Goal: Information Seeking & Learning: Learn about a topic

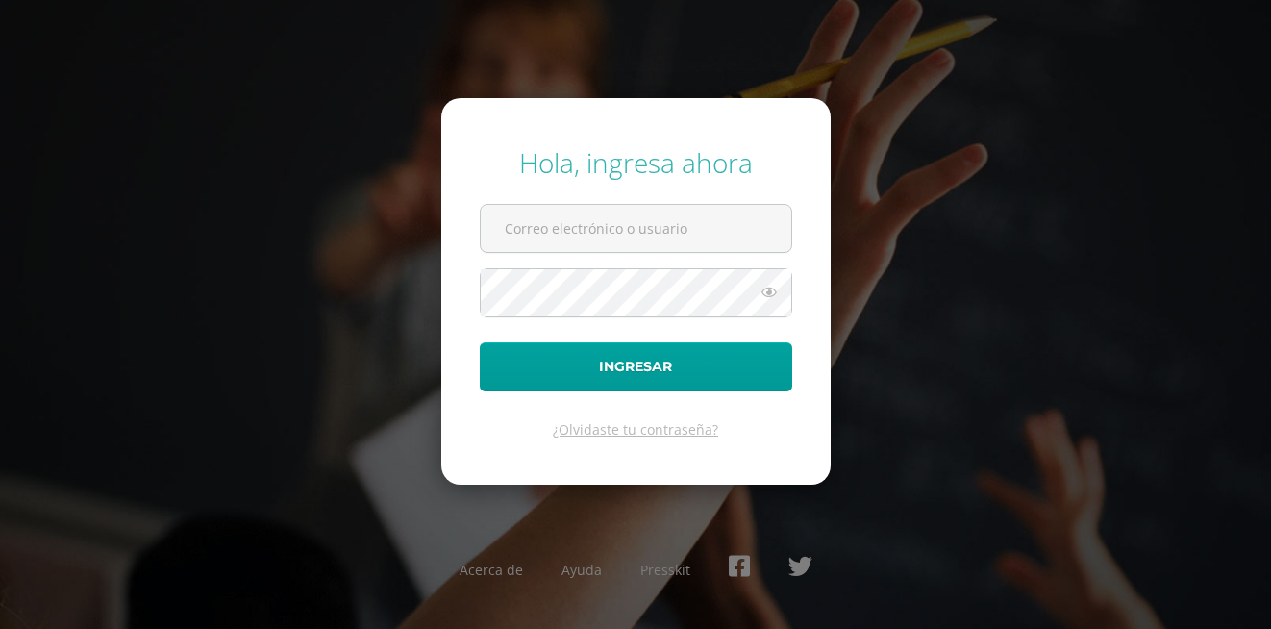
type input "20180041@fatima.edu.gt"
click at [480, 313] on form "Hola, ingresa ahora 20180041@fatima.edu.gt Ingresar ¿Olvidaste tu contraseña?" at bounding box center [635, 291] width 389 height 387
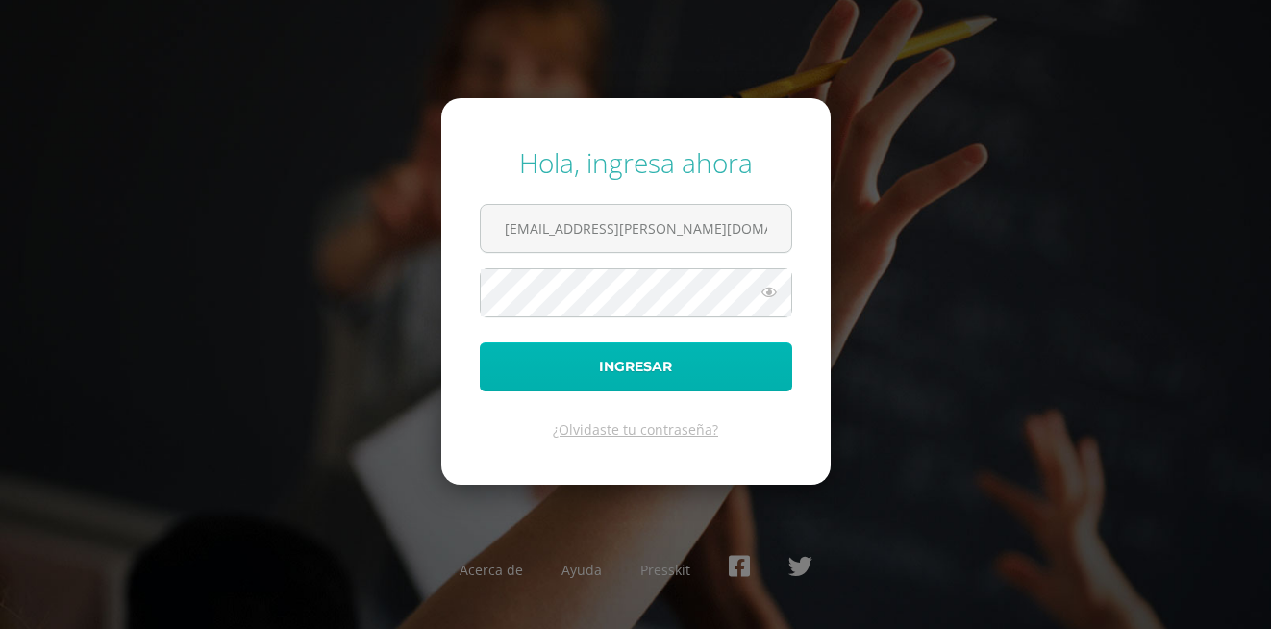
click at [536, 373] on button "Ingresar" at bounding box center [636, 366] width 312 height 49
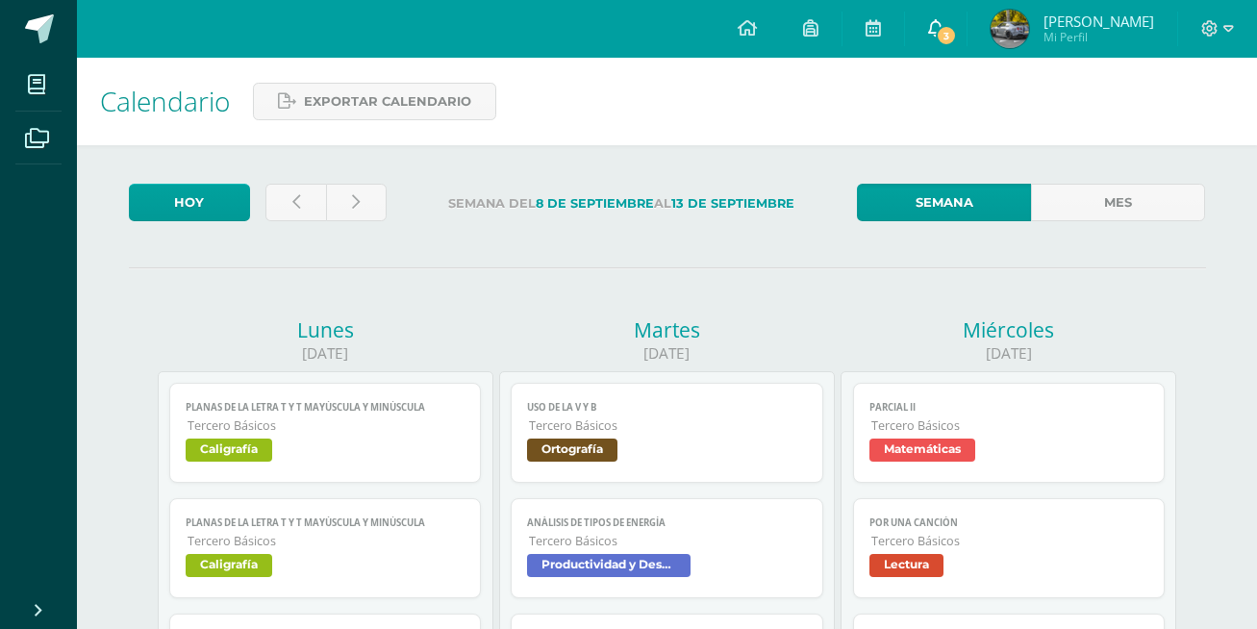
click at [953, 26] on link "3" at bounding box center [936, 29] width 62 height 58
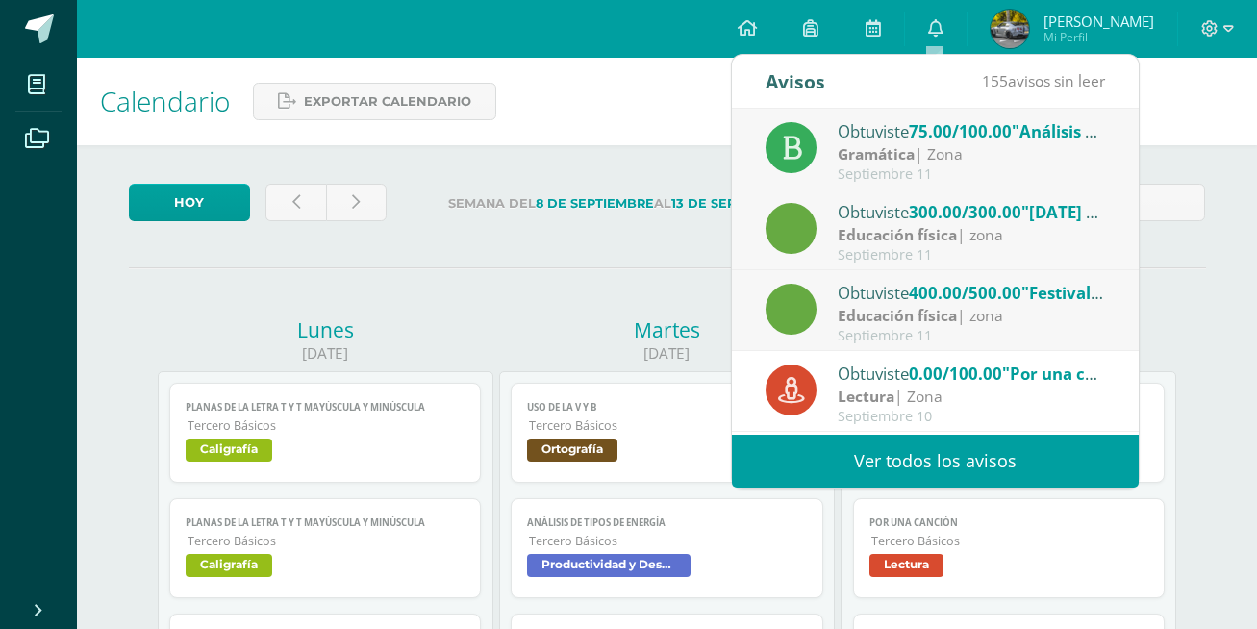
click at [947, 129] on span "75.00/100.00" at bounding box center [960, 131] width 103 height 22
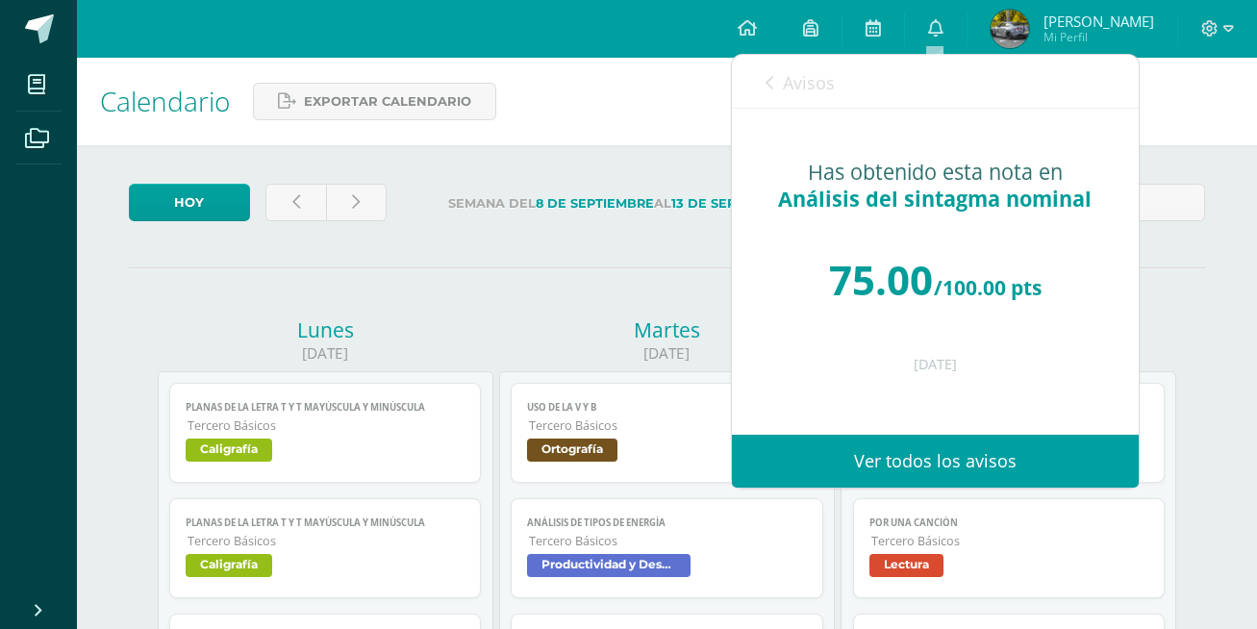
click at [809, 77] on span "Avisos" at bounding box center [809, 82] width 52 height 23
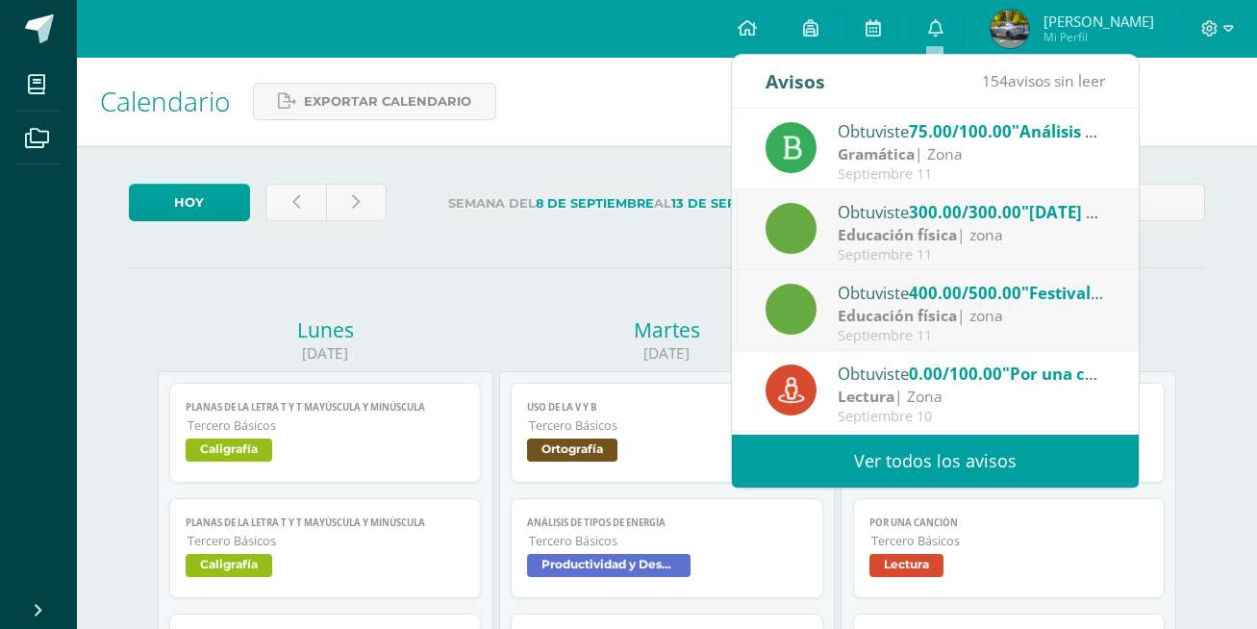
click at [910, 230] on strong "Educación física" at bounding box center [896, 234] width 119 height 21
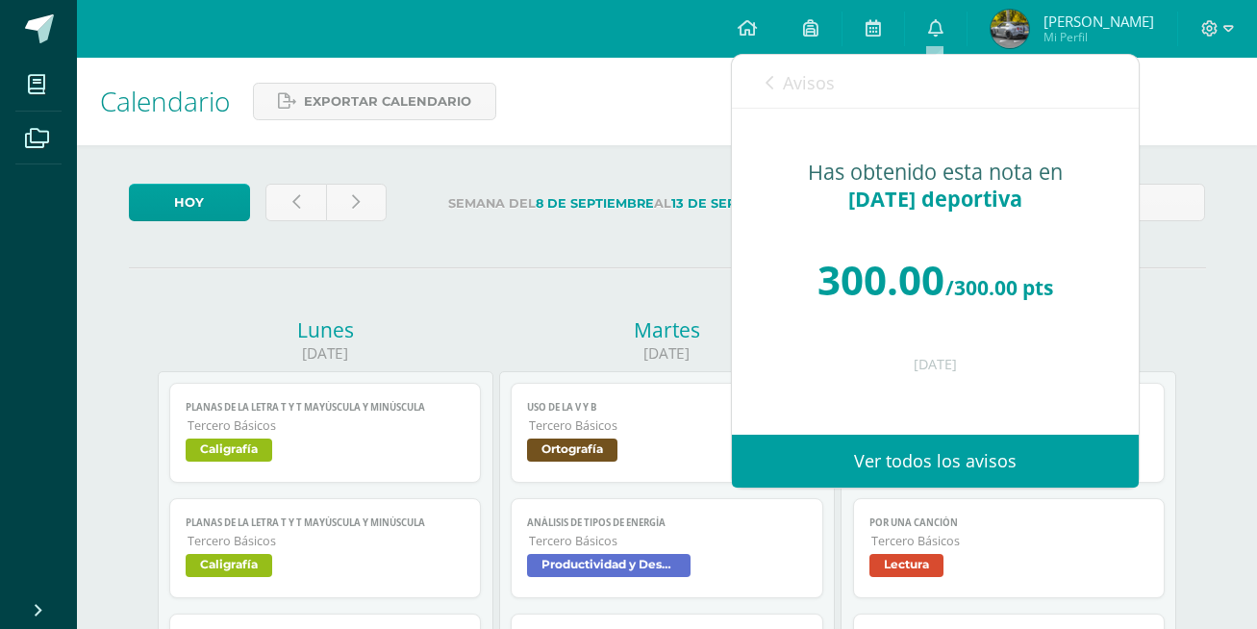
click at [804, 93] on span "Avisos" at bounding box center [809, 82] width 52 height 23
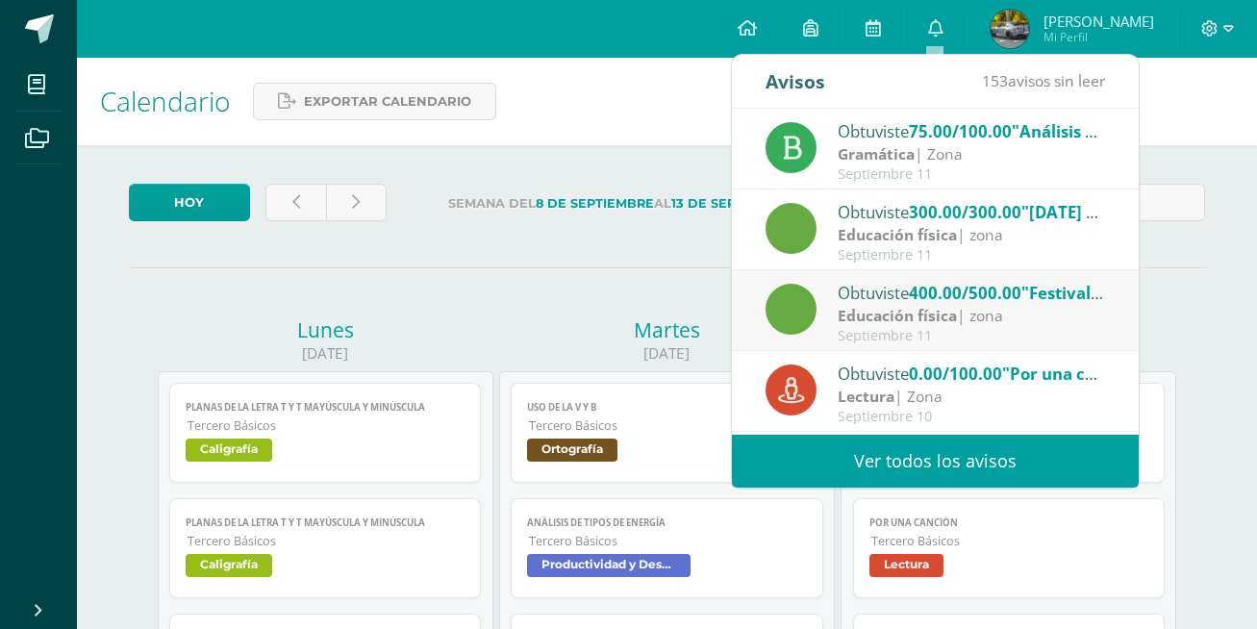
click at [976, 210] on span "300.00/300.00" at bounding box center [965, 212] width 112 height 22
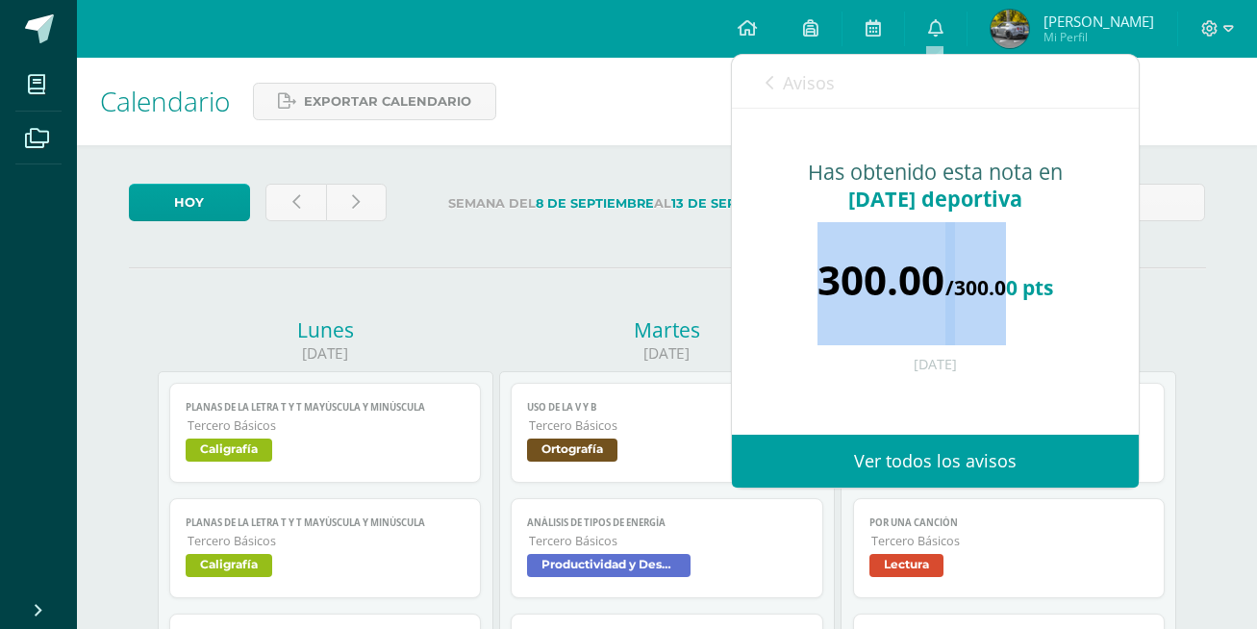
drag, startPoint x: 789, startPoint y: 281, endPoint x: 1001, endPoint y: 294, distance: 212.0
click at [1001, 294] on div "300.00 /300.00 pts" at bounding box center [935, 279] width 330 height 115
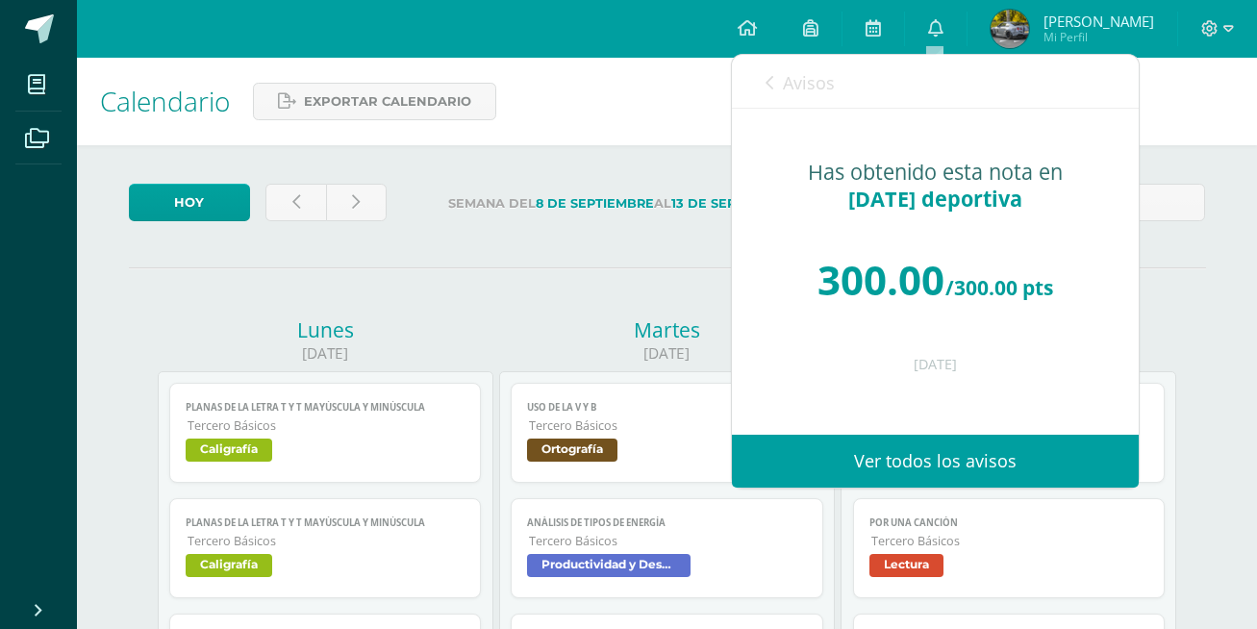
click at [1077, 220] on div "Has obtenido esta nota en mañana deportiva 300.00 /300.00 pts 11 de Septiembre …" at bounding box center [935, 258] width 407 height 298
click at [823, 75] on span "Avisos" at bounding box center [809, 82] width 52 height 23
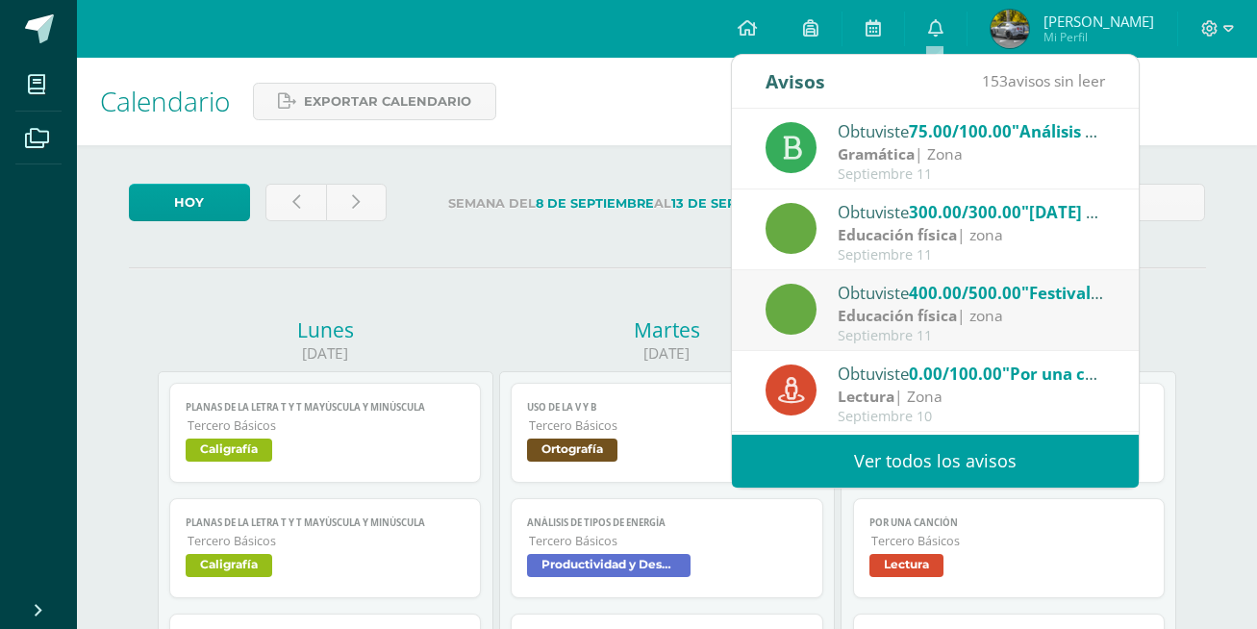
click at [898, 319] on strong "Educación física" at bounding box center [896, 315] width 119 height 21
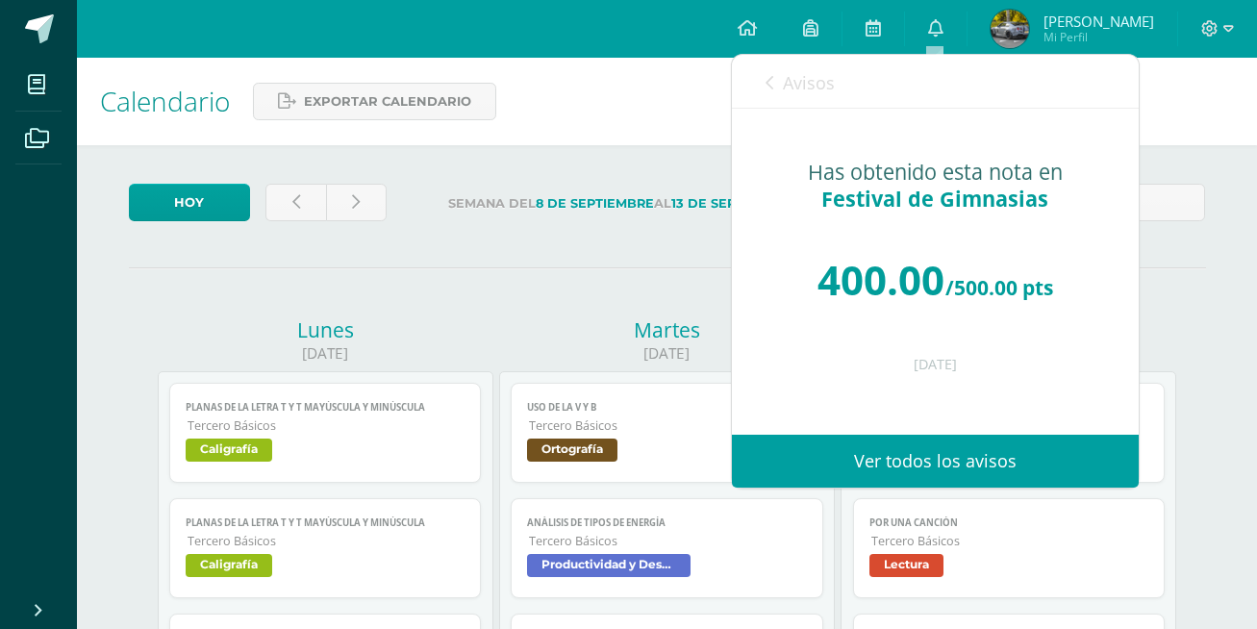
click at [785, 84] on span "Avisos" at bounding box center [809, 82] width 52 height 23
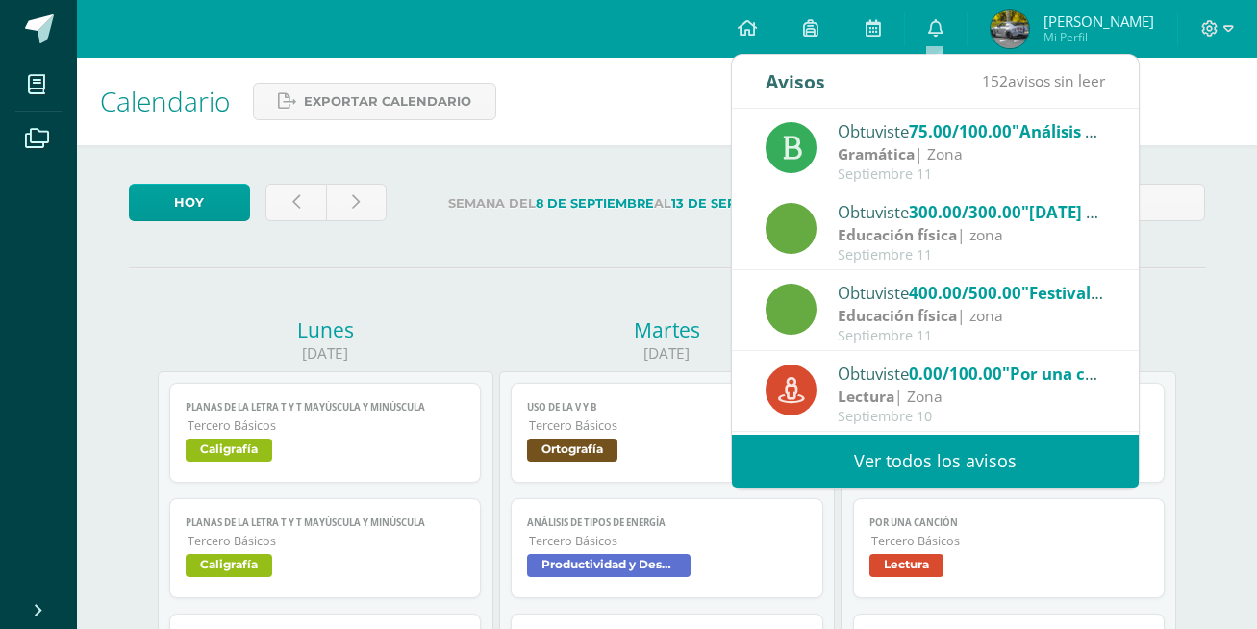
click at [561, 82] on div "Calendario Exportar calendario" at bounding box center [667, 101] width 1180 height 87
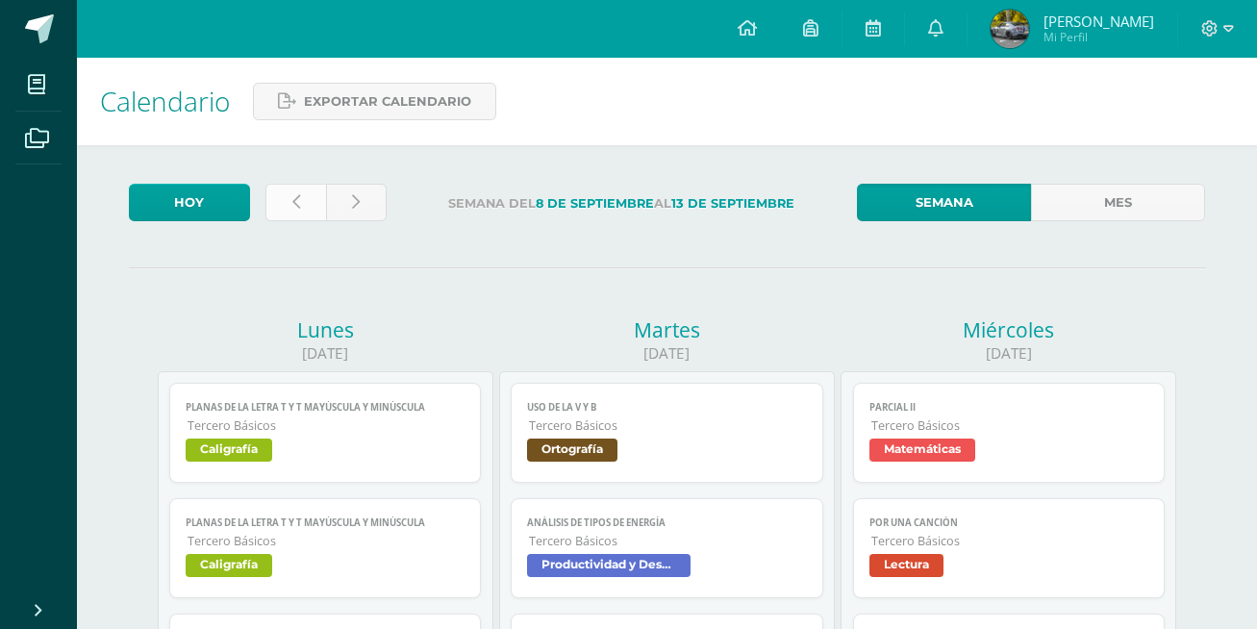
click at [278, 189] on link at bounding box center [295, 202] width 61 height 37
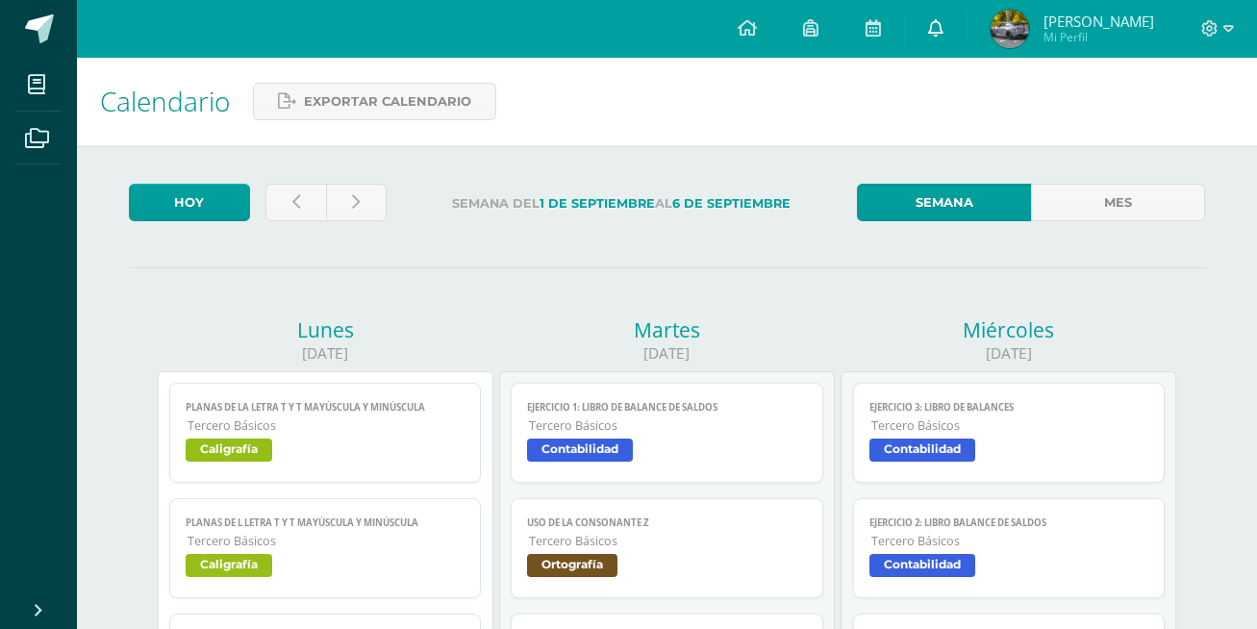
click at [956, 34] on link at bounding box center [936, 29] width 62 height 58
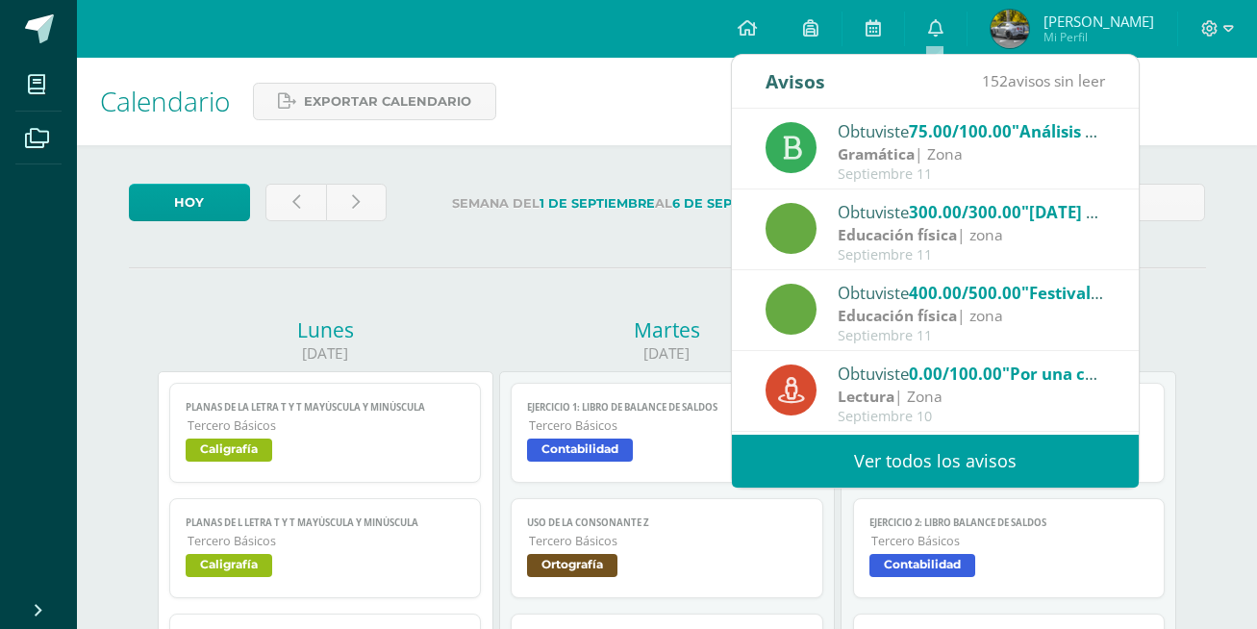
click at [666, 113] on div "Calendario Exportar calendario" at bounding box center [667, 101] width 1180 height 87
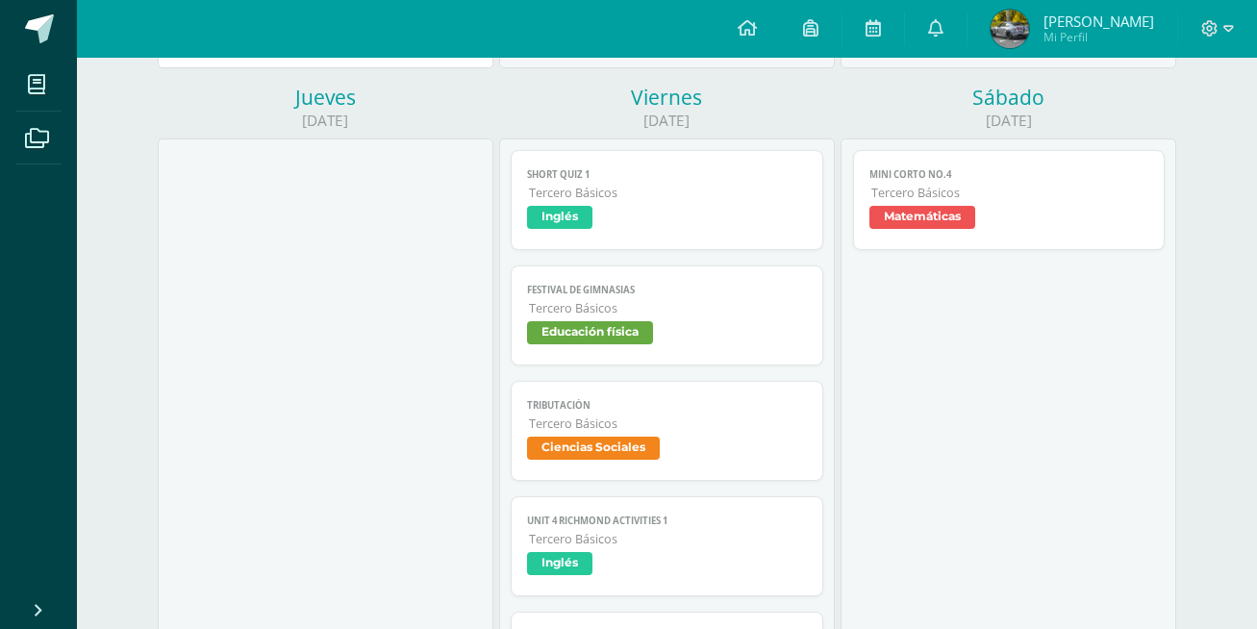
scroll to position [1282, 0]
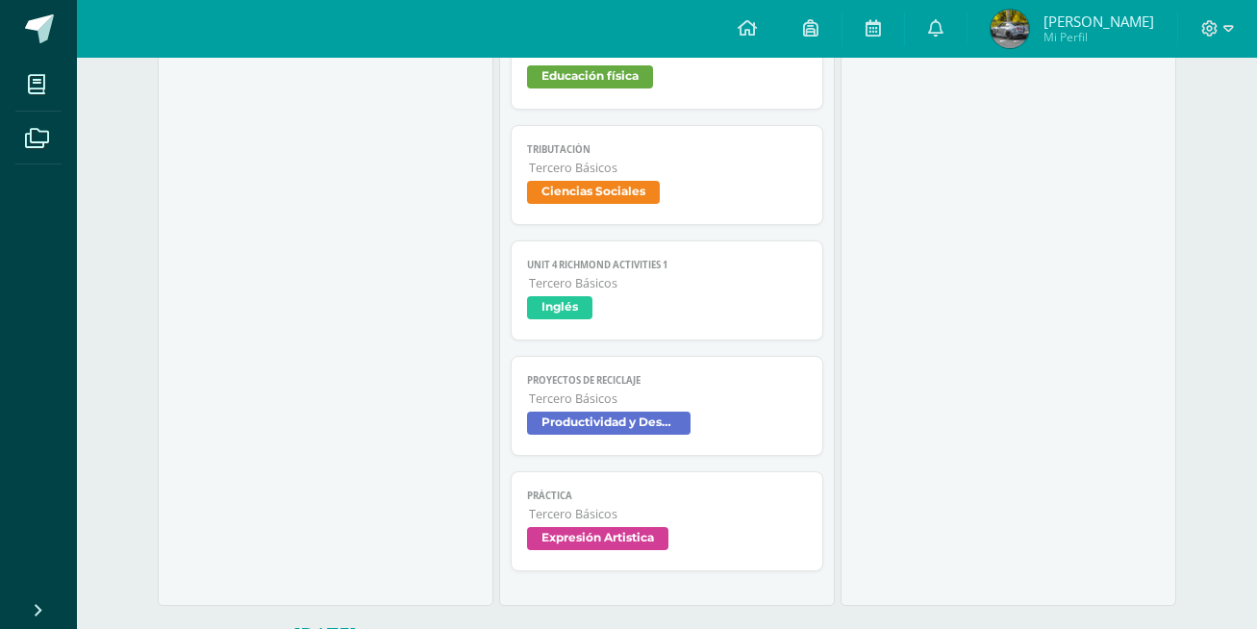
click at [747, 373] on link "PROYECTOS DE RECICLAJE Tercero Básicos Productividad y Desarrollo" at bounding box center [667, 406] width 312 height 100
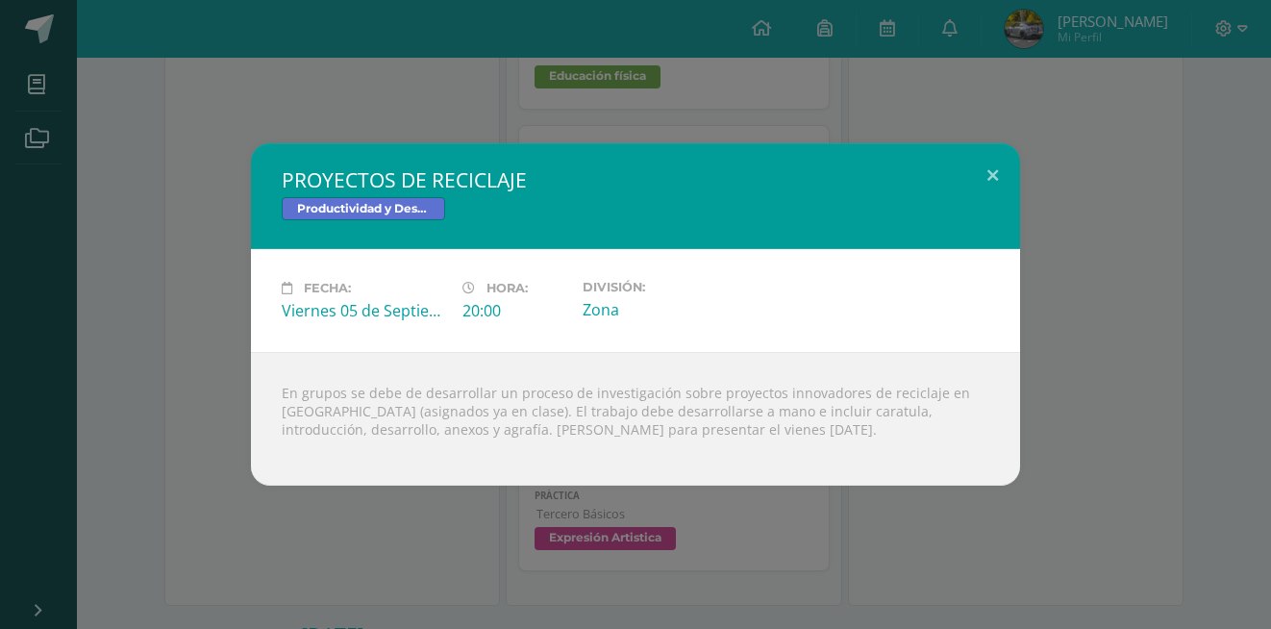
click at [1247, 453] on div "PROYECTOS DE RECICLAJE Productividad y Desarrollo Fecha: [DATE] Hora: 20:00 Div…" at bounding box center [636, 314] width 1256 height 342
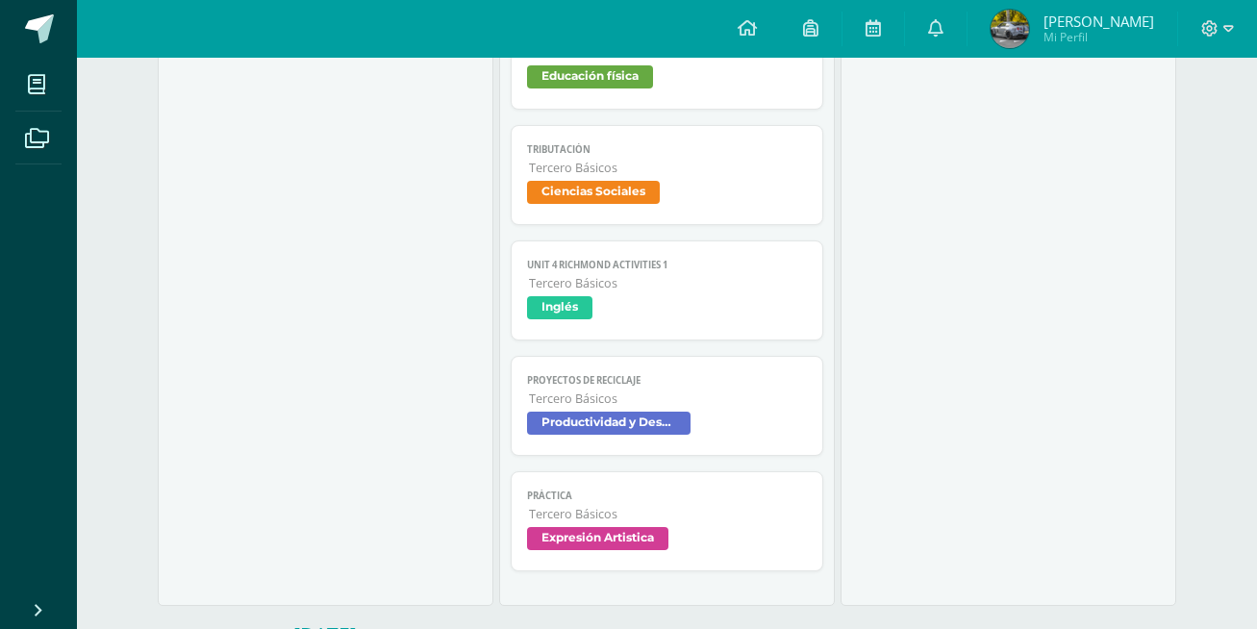
click at [1017, 510] on div "Mini Corto No.4 Matemáticas Cargando contenido Mini Corto No.4 Tercero Básicos …" at bounding box center [1008, 244] width 336 height 723
click at [656, 456] on link "PROYECTOS DE RECICLAJE Tercero Básicos Productividad y Desarrollo" at bounding box center [667, 406] width 312 height 100
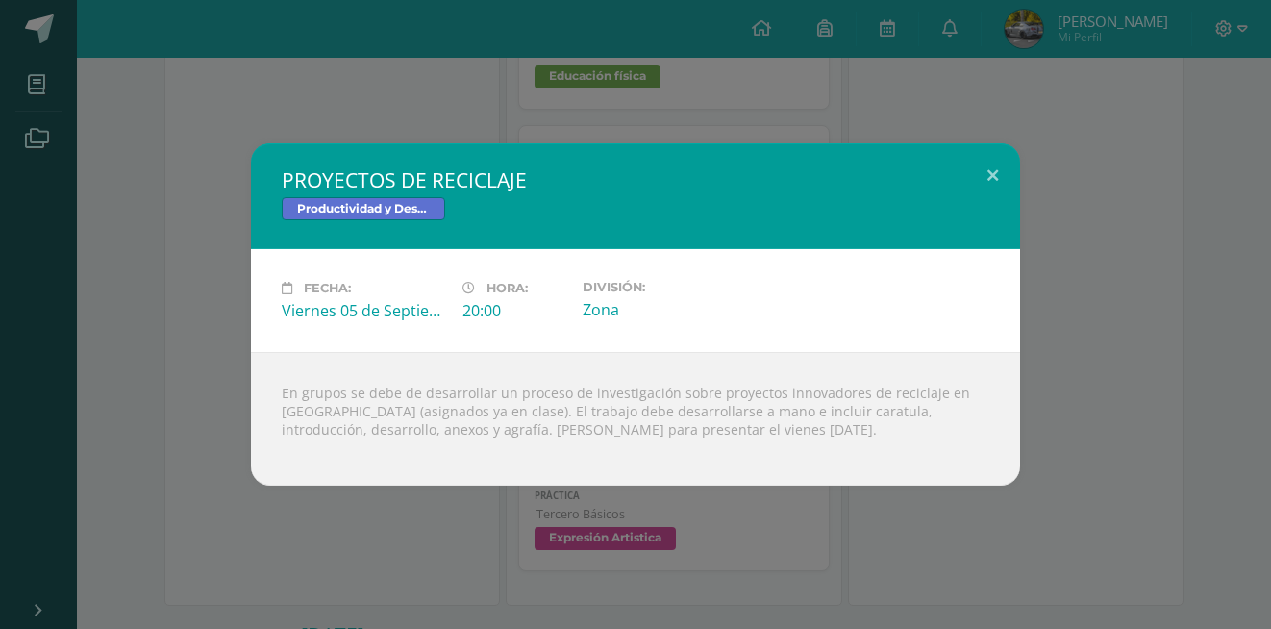
click at [675, 465] on div "En grupos se debe de desarrollar un proceso de investigación sobre proyectos in…" at bounding box center [635, 419] width 769 height 134
click at [1167, 274] on div "PROYECTOS DE RECICLAJE Productividad y Desarrollo Fecha: [DATE] Hora: 20:00 Div…" at bounding box center [636, 314] width 1256 height 342
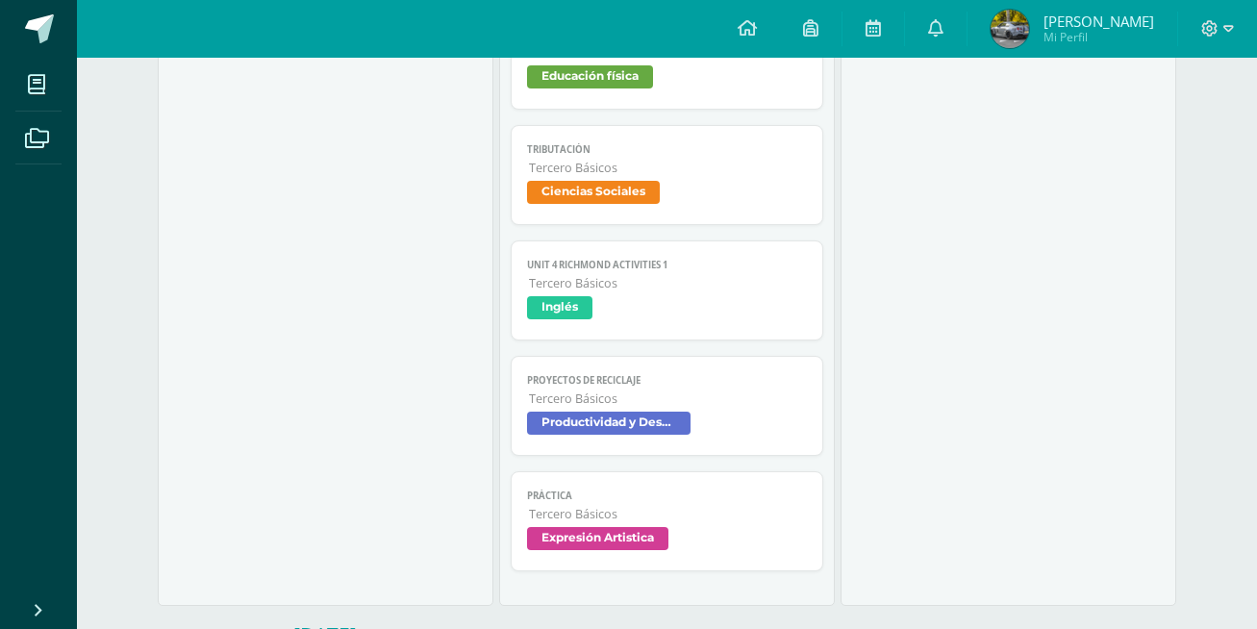
click at [650, 407] on span "Tercero Básicos" at bounding box center [668, 398] width 278 height 16
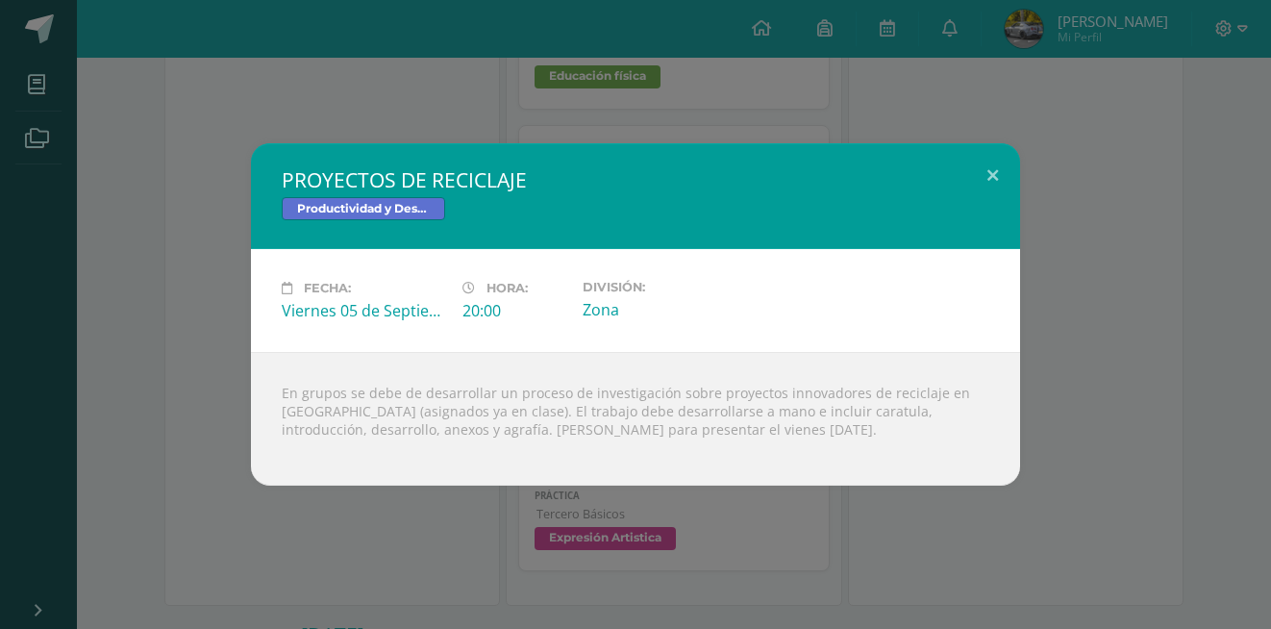
click at [795, 396] on div "En grupos se debe de desarrollar un proceso de investigación sobre proyectos in…" at bounding box center [635, 419] width 769 height 134
click at [792, 396] on div "En grupos se debe de desarrollar un proceso de investigación sobre proyectos in…" at bounding box center [635, 419] width 769 height 134
drag, startPoint x: 792, startPoint y: 396, endPoint x: 348, endPoint y: 415, distance: 444.6
click at [348, 415] on div "En grupos se debe de desarrollar un proceso de investigación sobre proyectos in…" at bounding box center [635, 419] width 769 height 134
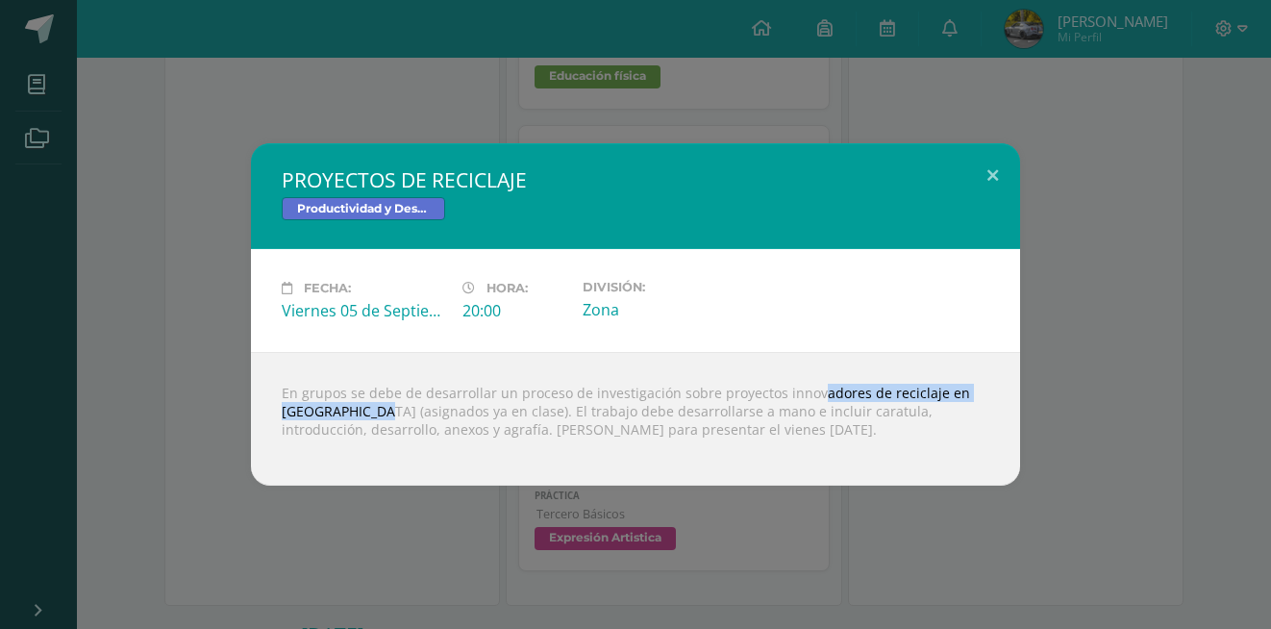
click at [736, 246] on div "PROYECTOS DE RECICLAJE Productividad y Desarrollo" at bounding box center [635, 196] width 769 height 106
click at [1127, 221] on div "PROYECTOS DE RECICLAJE Productividad y Desarrollo Fecha: [DATE] Hora: 20:00 Div…" at bounding box center [636, 314] width 1256 height 342
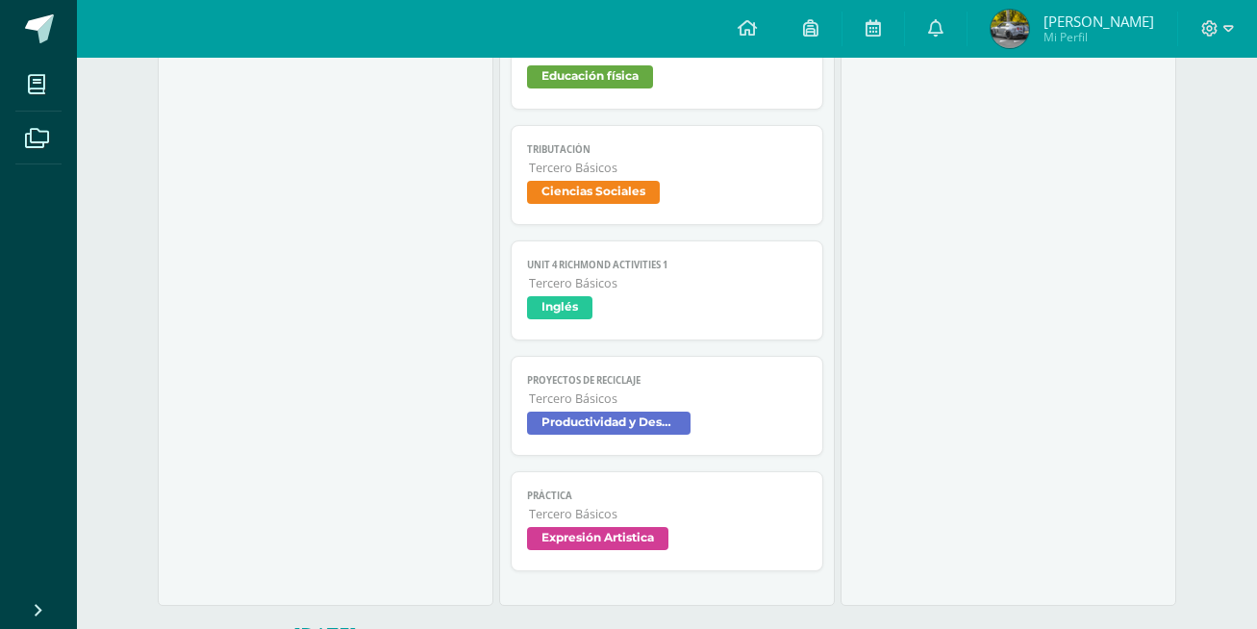
click at [813, 403] on link "PROYECTOS DE RECICLAJE Tercero Básicos Productividad y Desarrollo" at bounding box center [667, 406] width 312 height 100
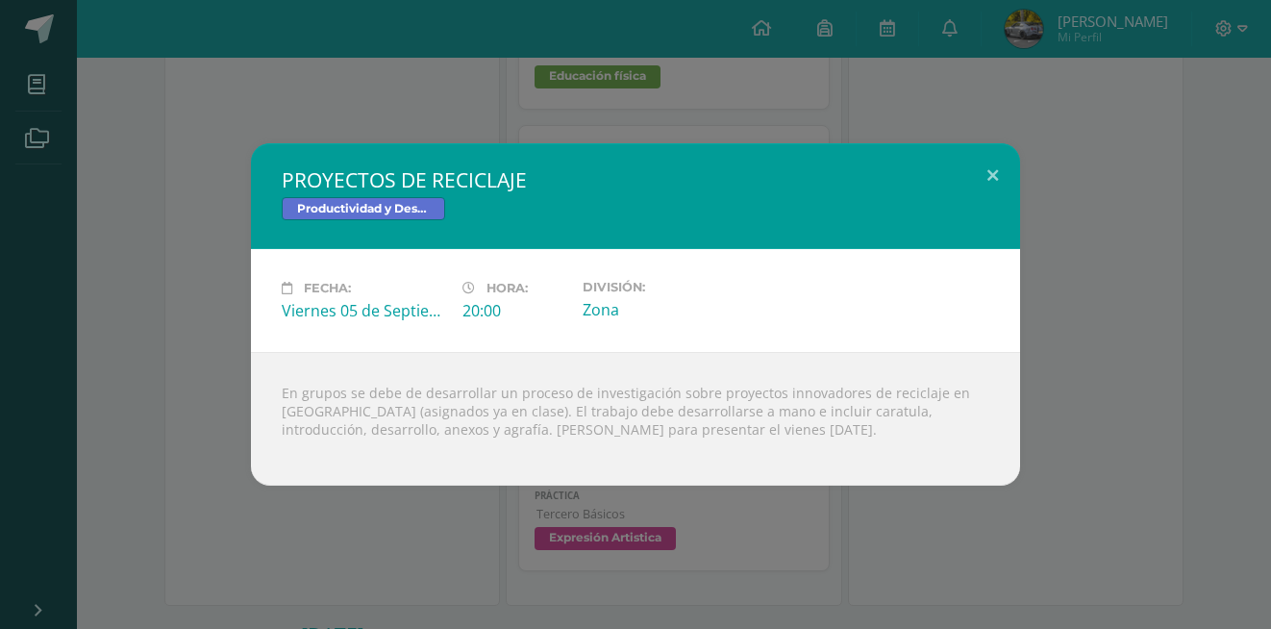
click at [954, 210] on div "Productividad y Desarrollo" at bounding box center [636, 211] width 708 height 28
click at [990, 261] on div "Fecha: [DATE] Hora: 20:00 División: Zona" at bounding box center [635, 300] width 769 height 103
click at [953, 314] on div "Fecha: [DATE] Hora: 20:00 División: Zona" at bounding box center [635, 300] width 723 height 41
drag, startPoint x: 1141, startPoint y: 151, endPoint x: 992, endPoint y: 99, distance: 157.8
click at [1141, 151] on div "PROYECTOS DE RECICLAJE Productividad y Desarrollo Fecha: [DATE] Hora: 20:00 Div…" at bounding box center [636, 314] width 1256 height 342
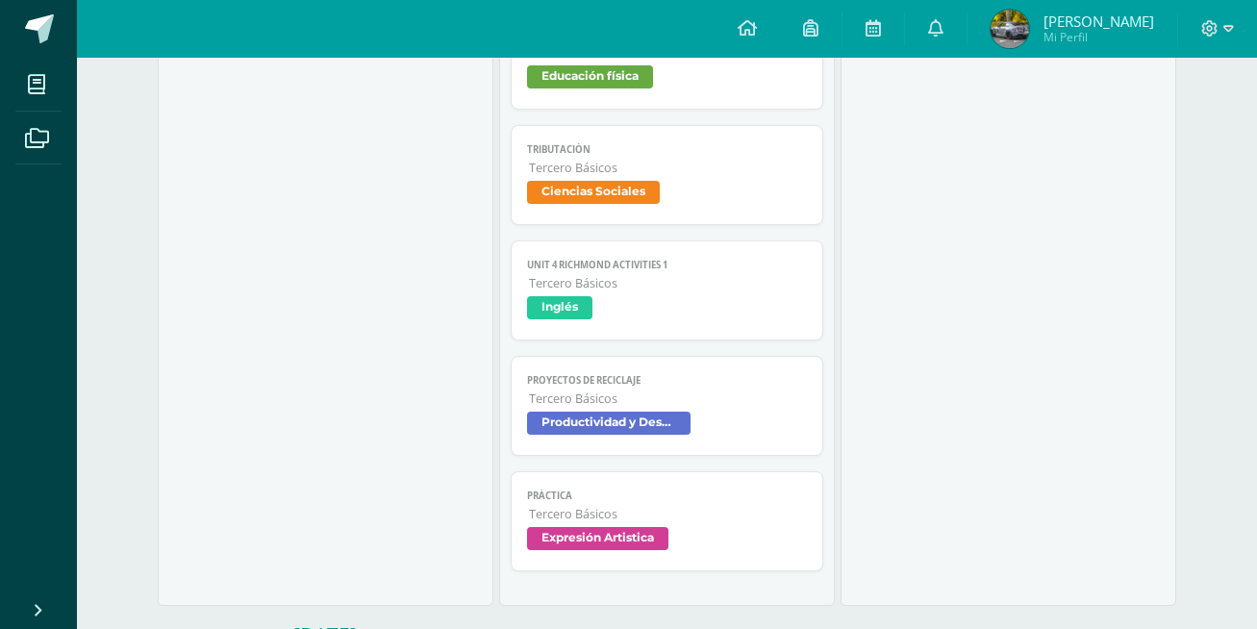
click at [1097, 305] on div "Mini Corto No.4 Matemáticas Cargando contenido Mini Corto No.4 Tercero Básicos …" at bounding box center [1008, 244] width 336 height 723
click at [995, 63] on div "Mini Corto No.4 Matemáticas Cargando contenido Mini Corto No.4 Tercero Básicos …" at bounding box center [1008, 244] width 336 height 723
click at [1097, 308] on div "Mini Corto No.4 Matemáticas Cargando contenido Mini Corto No.4 Tercero Básicos …" at bounding box center [1008, 244] width 336 height 723
